Goal: Entertainment & Leisure: Consume media (video, audio)

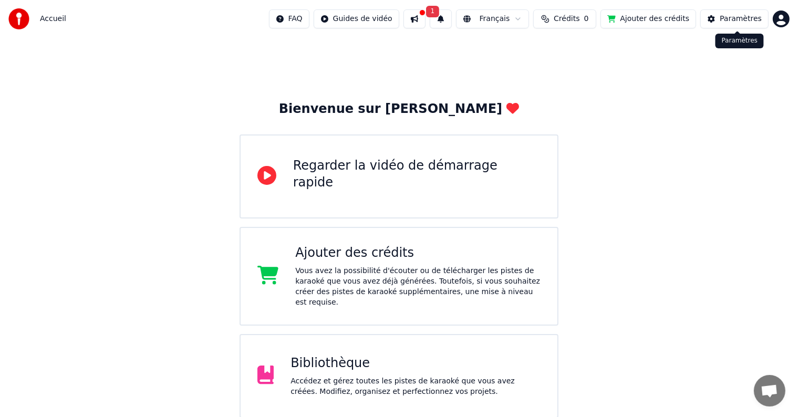
click at [728, 20] on div "Paramètres" at bounding box center [740, 19] width 42 height 11
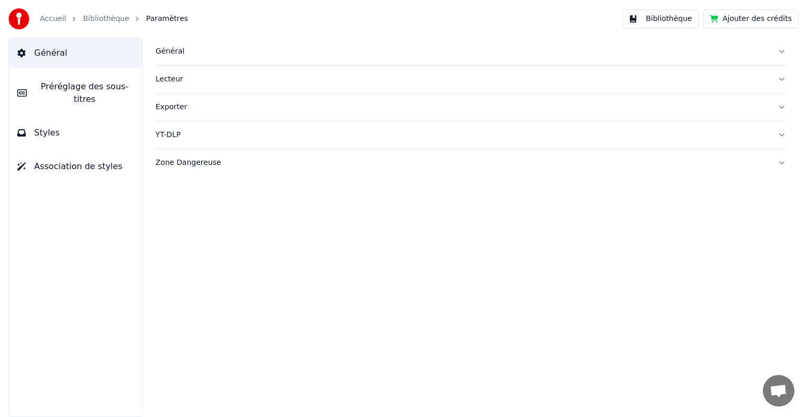
click at [54, 14] on link "Accueil" at bounding box center [53, 19] width 26 height 11
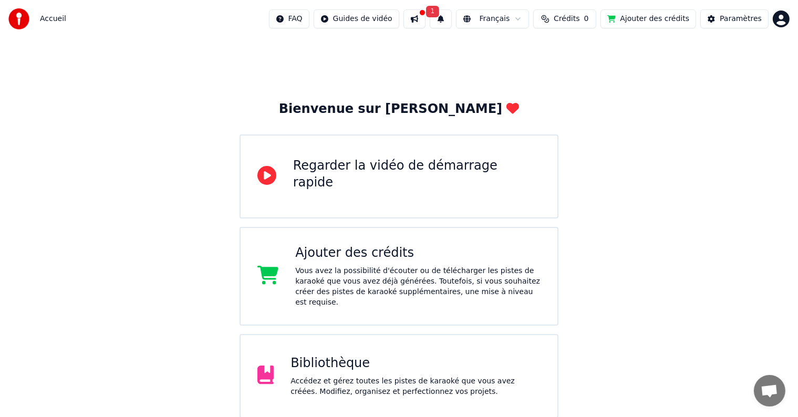
click at [323, 376] on div "Accédez et gérez toutes les pistes de karaoké que vous avez créées. Modifiez, o…" at bounding box center [415, 386] width 250 height 21
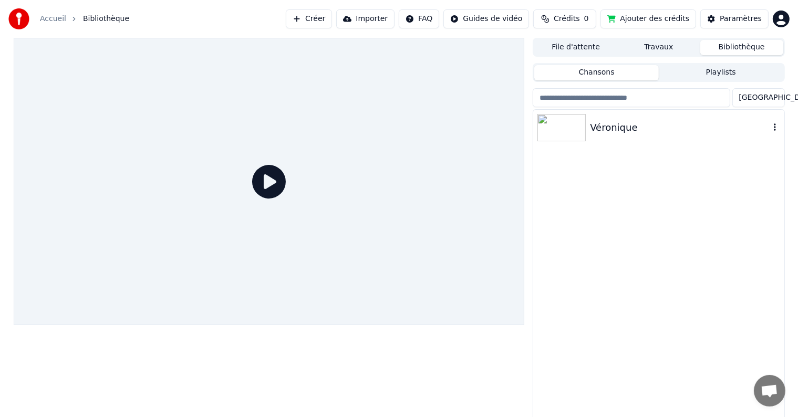
click at [675, 141] on div "Véronique" at bounding box center [658, 128] width 250 height 36
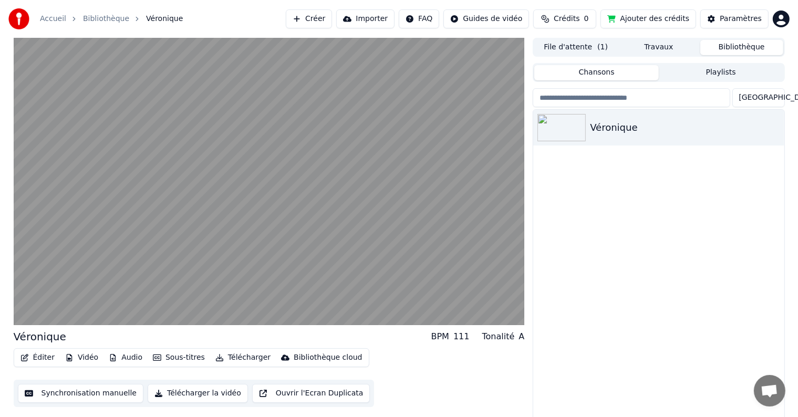
click at [550, 281] on div "Véronique" at bounding box center [658, 266] width 250 height 312
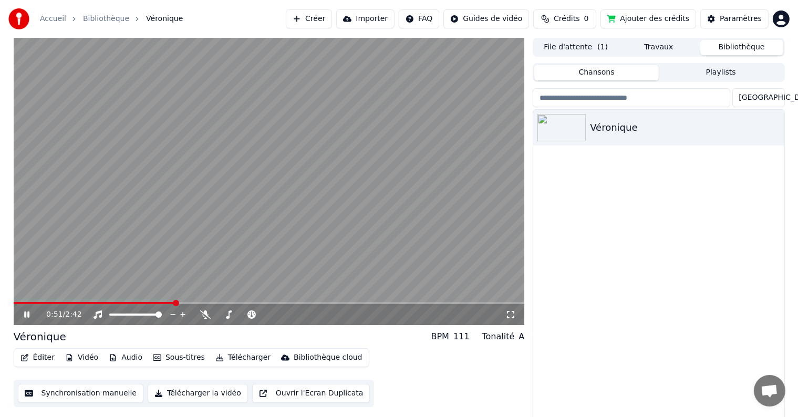
click at [21, 313] on div "0:51 / 2:42" at bounding box center [269, 314] width 502 height 11
click at [25, 313] on icon at bounding box center [26, 314] width 5 height 6
